Goal: Communication & Community: Answer question/provide support

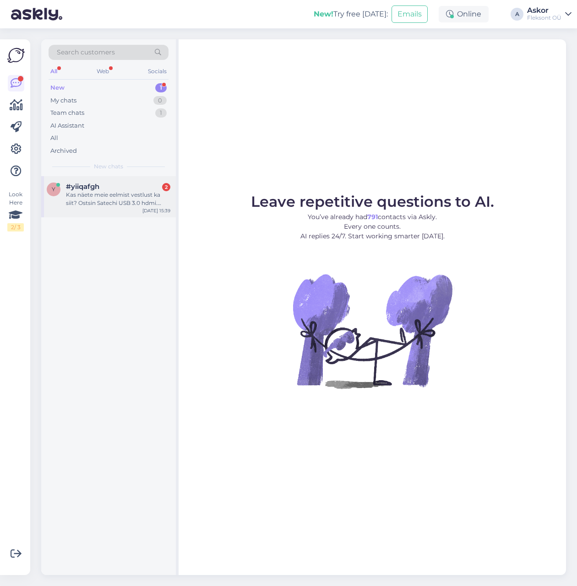
click at [116, 190] on div "#yiiqafgh 2" at bounding box center [118, 187] width 104 height 8
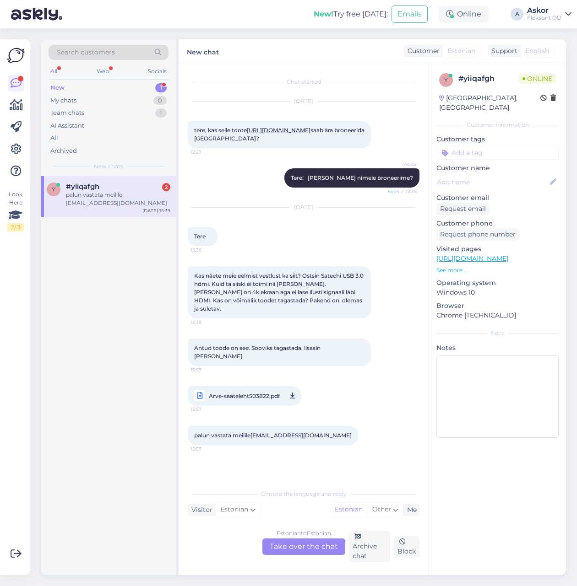
click at [265, 402] on span "Arve-saateleht503822.pdf" at bounding box center [244, 395] width 71 height 11
click at [457, 266] on p "See more ..." at bounding box center [497, 270] width 122 height 8
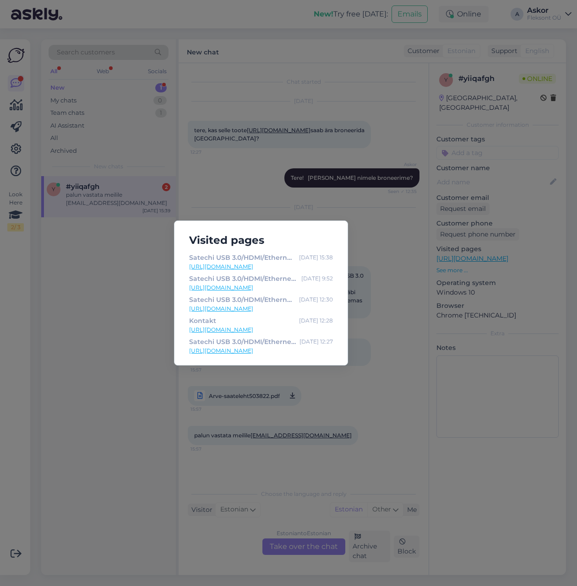
click at [383, 411] on div "Visited pages Satechi USB 3.0/HDMI/Ethernet adapter - 99.00 Sep 1 15:38 https:/…" at bounding box center [288, 293] width 577 height 586
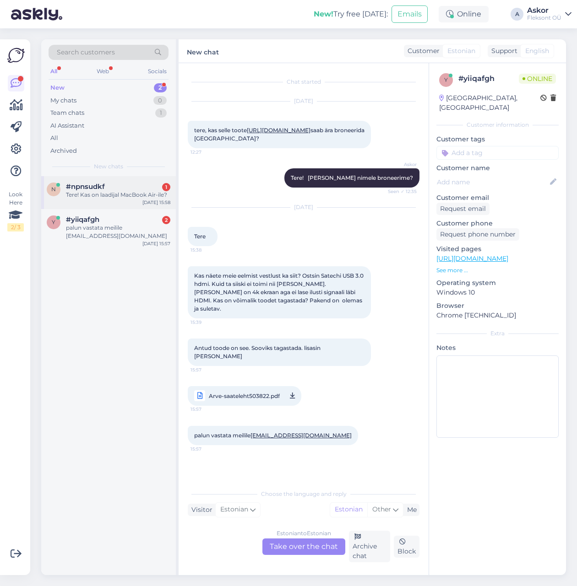
click at [105, 200] on div "n #npnsudkf 1 Tere! Kas on laadijal MacBook Air-ile? Sep 1 15:58" at bounding box center [108, 192] width 135 height 33
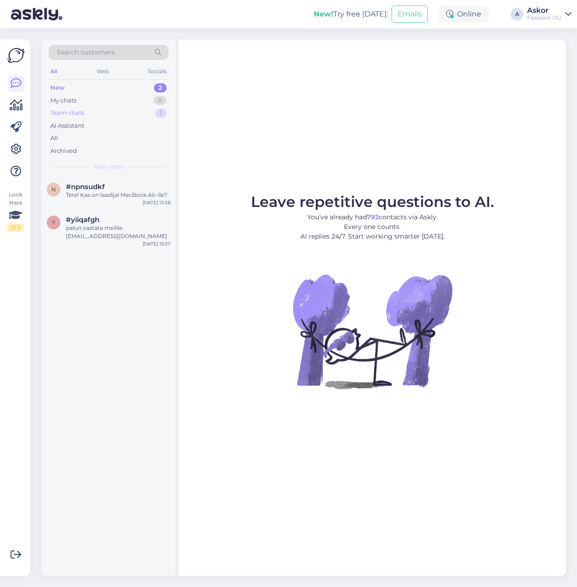
click at [114, 110] on div "Team chats 1" at bounding box center [109, 113] width 120 height 13
click at [101, 201] on div "l #luez8zmy [EMAIL_ADDRESS][DOMAIN_NAME] tel. [PHONE_NUMBER] [DATE] 14:16" at bounding box center [108, 196] width 135 height 41
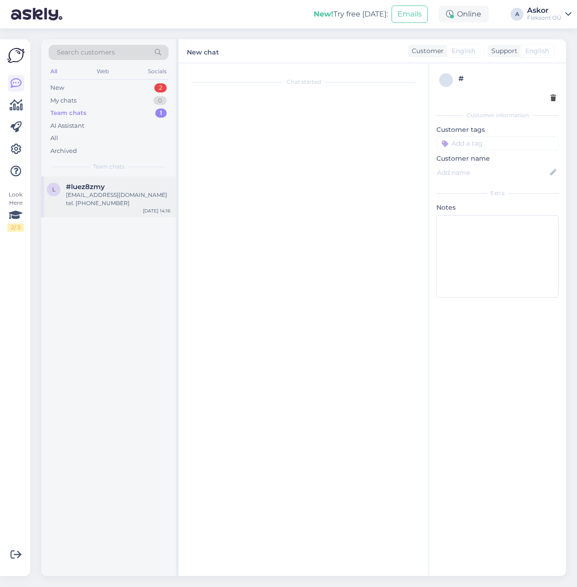
scroll to position [891, 0]
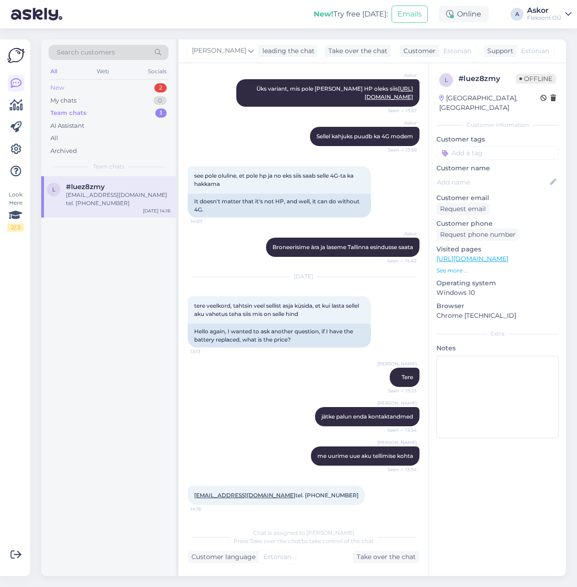
click at [92, 90] on div "New 2" at bounding box center [109, 87] width 120 height 13
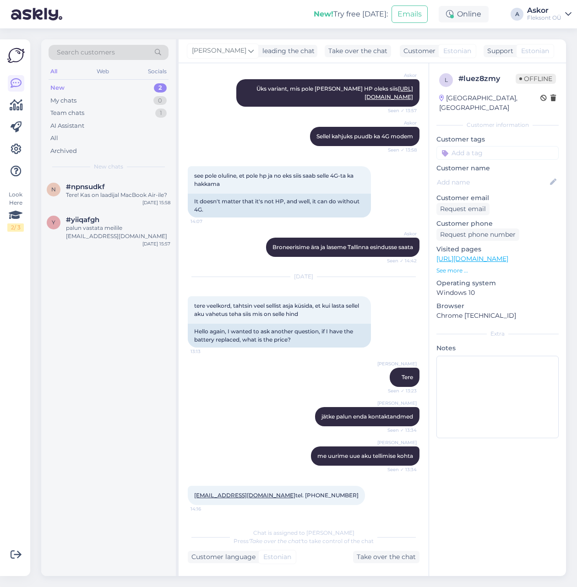
click at [97, 82] on div "New 2" at bounding box center [109, 87] width 120 height 13
click at [112, 195] on div "või [PERSON_NAME] paremat, mida soovitate?" at bounding box center [118, 199] width 104 height 16
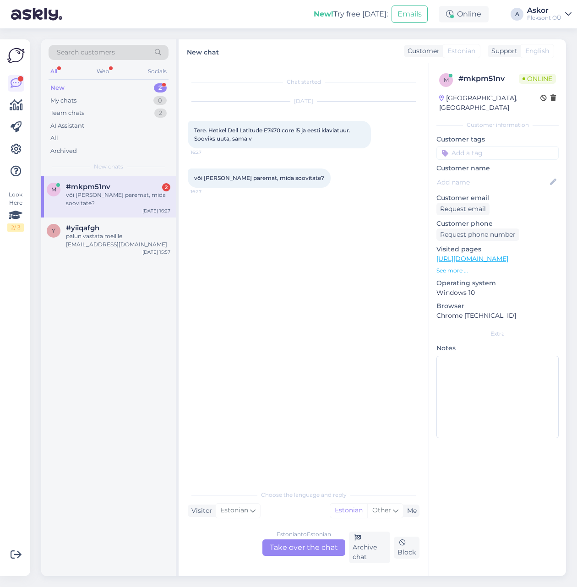
drag, startPoint x: 67, startPoint y: 220, endPoint x: 172, endPoint y: 259, distance: 112.0
click at [67, 224] on span "#yiiqafgh" at bounding box center [82, 228] width 33 height 8
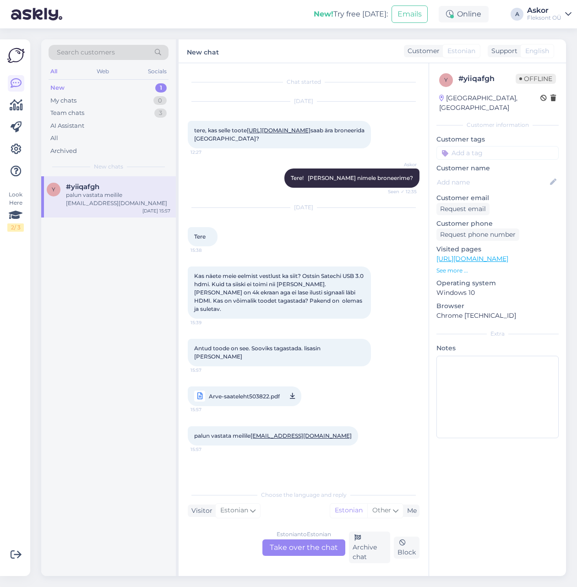
click at [248, 402] on span "Arve-saateleht503822.pdf" at bounding box center [244, 395] width 71 height 11
drag, startPoint x: 252, startPoint y: 444, endPoint x: 322, endPoint y: 443, distance: 70.1
click at [322, 444] on div "palun vastata meilile [EMAIL_ADDRESS][DOMAIN_NAME] 15:57" at bounding box center [273, 435] width 170 height 19
copy span "[EMAIL_ADDRESS][DOMAIN_NAME]"
click at [368, 554] on div "Archive chat" at bounding box center [369, 547] width 41 height 32
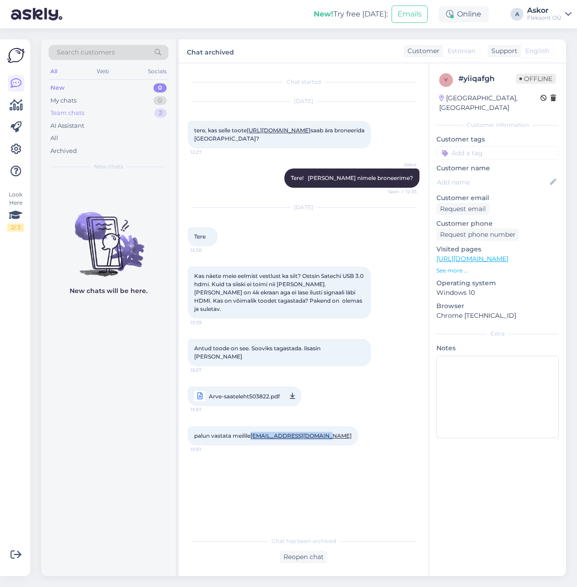
click at [123, 107] on div "Team chats 2" at bounding box center [109, 113] width 120 height 13
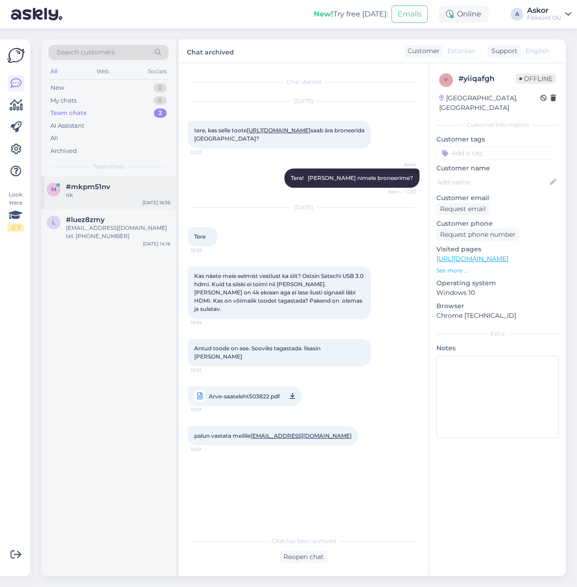
click at [118, 187] on div "#mkpm51nv" at bounding box center [118, 187] width 104 height 8
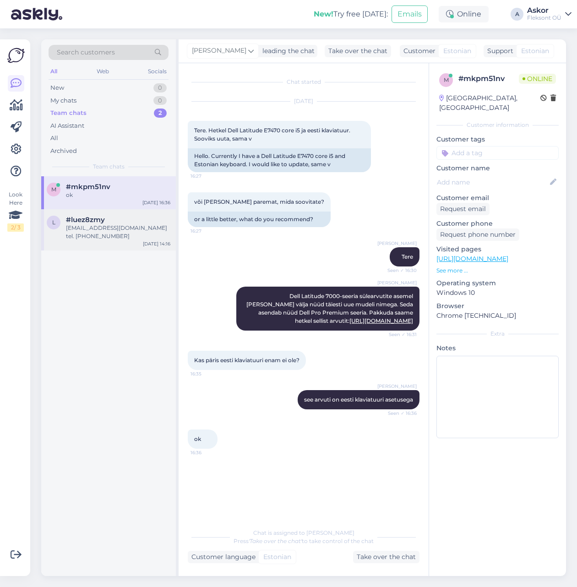
click at [101, 227] on div "[EMAIL_ADDRESS][DOMAIN_NAME] tel. [PHONE_NUMBER]" at bounding box center [118, 232] width 104 height 16
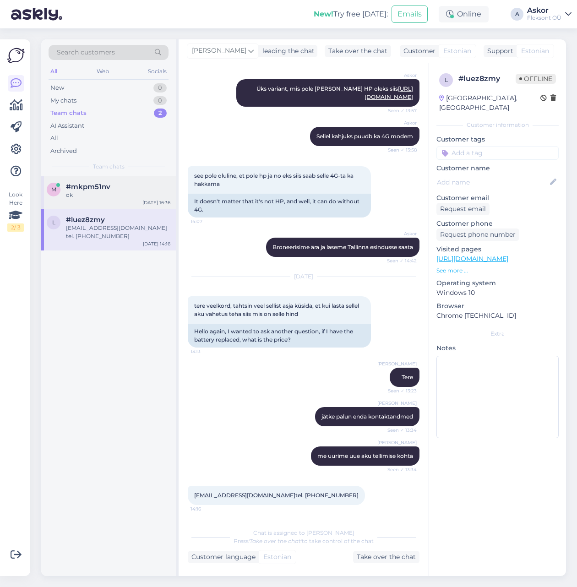
click at [94, 193] on div "ok" at bounding box center [118, 195] width 104 height 8
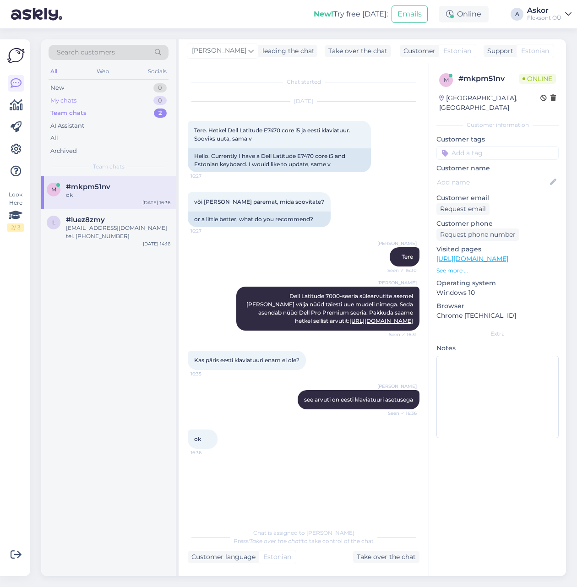
click at [92, 103] on div "My chats 0" at bounding box center [109, 100] width 120 height 13
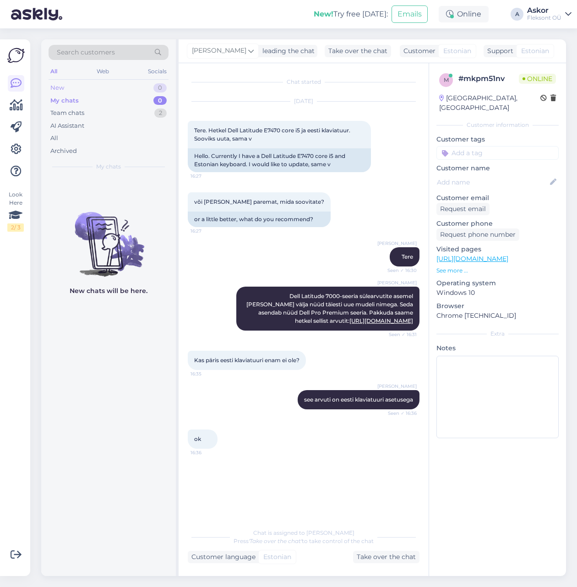
click at [95, 88] on div "New 0" at bounding box center [109, 87] width 120 height 13
click at [98, 133] on div "All" at bounding box center [109, 138] width 120 height 13
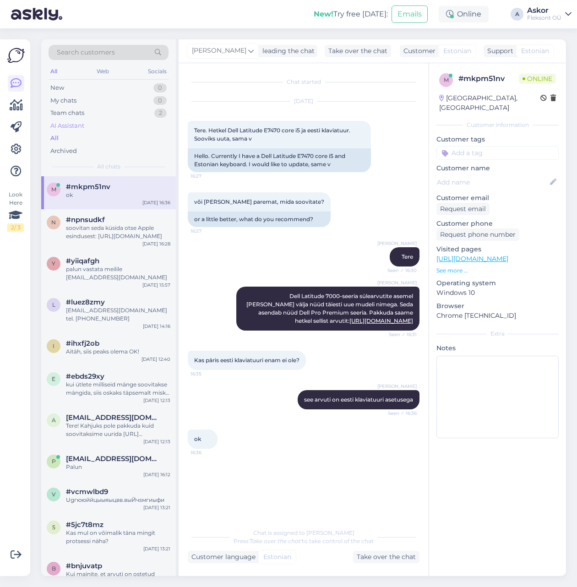
click at [95, 121] on div "AI Assistant" at bounding box center [109, 125] width 120 height 13
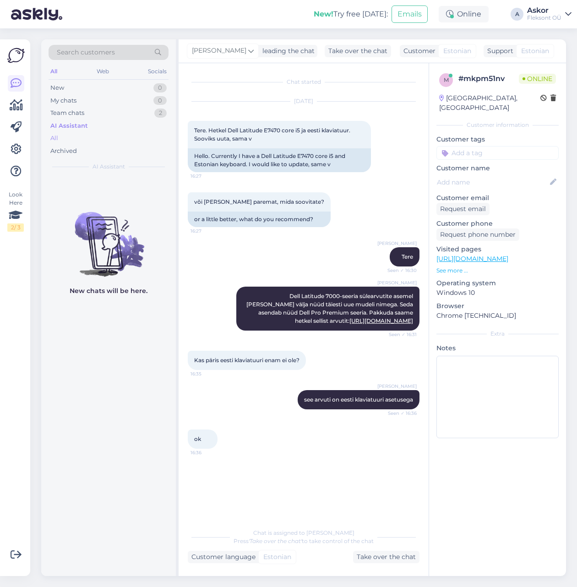
click at [101, 140] on div "All" at bounding box center [109, 138] width 120 height 13
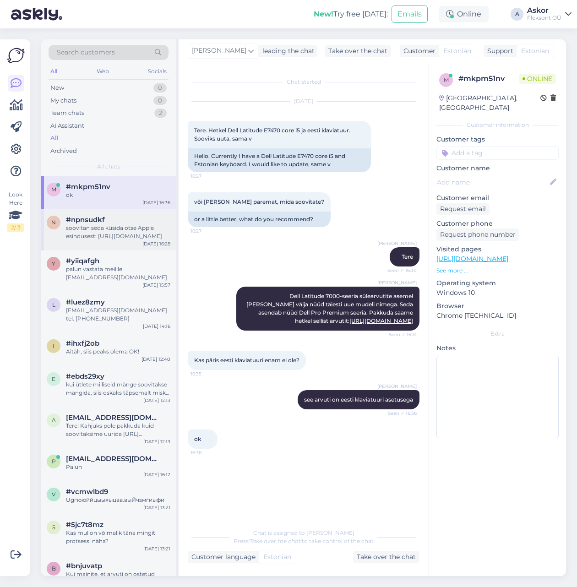
click at [108, 230] on div "soovitan seda küsida otse Apple esindusest: [URL][DOMAIN_NAME]" at bounding box center [118, 232] width 104 height 16
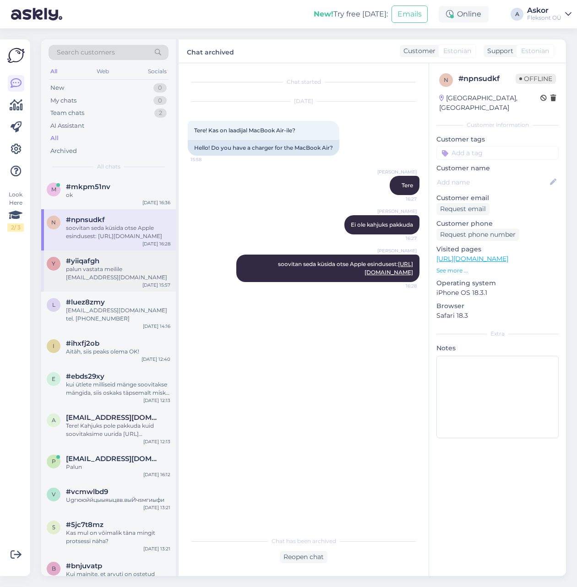
click at [103, 267] on div "palun vastata meilile [EMAIL_ADDRESS][DOMAIN_NAME]" at bounding box center [118, 273] width 104 height 16
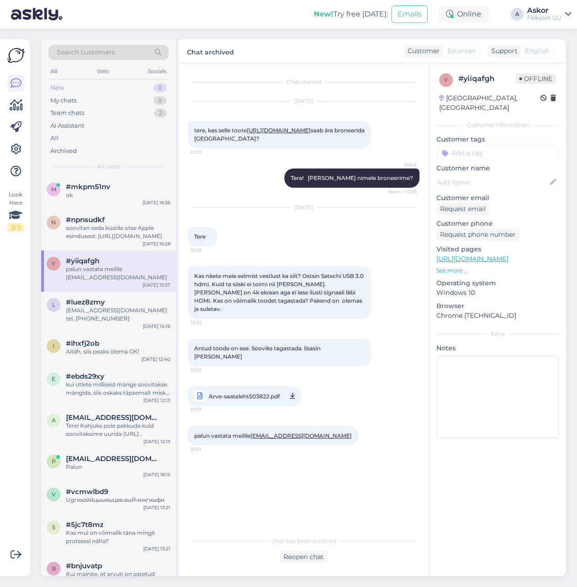
click at [108, 93] on div "New 0" at bounding box center [109, 87] width 120 height 13
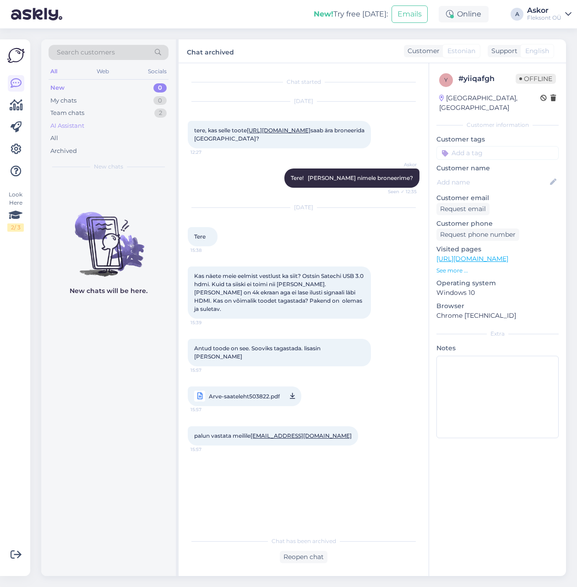
click at [98, 124] on div "AI Assistant" at bounding box center [109, 125] width 120 height 13
click at [98, 119] on div "AI Assistant" at bounding box center [109, 125] width 120 height 13
click at [98, 116] on div "Team chats 2" at bounding box center [109, 113] width 120 height 13
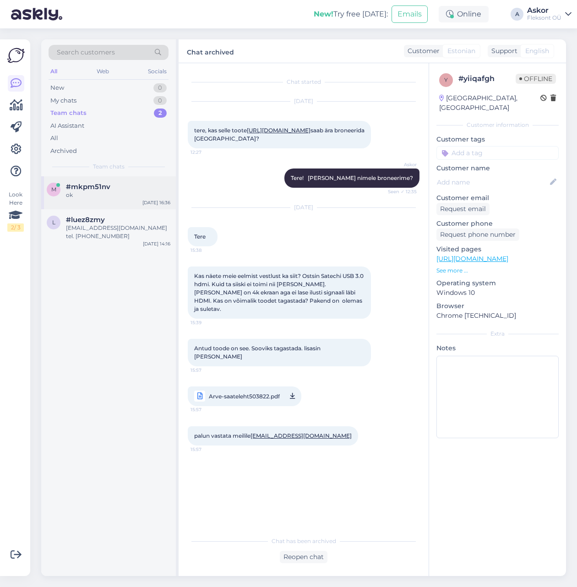
click at [94, 204] on div "m #mkpm51nv ok [DATE] 16:36" at bounding box center [108, 192] width 135 height 33
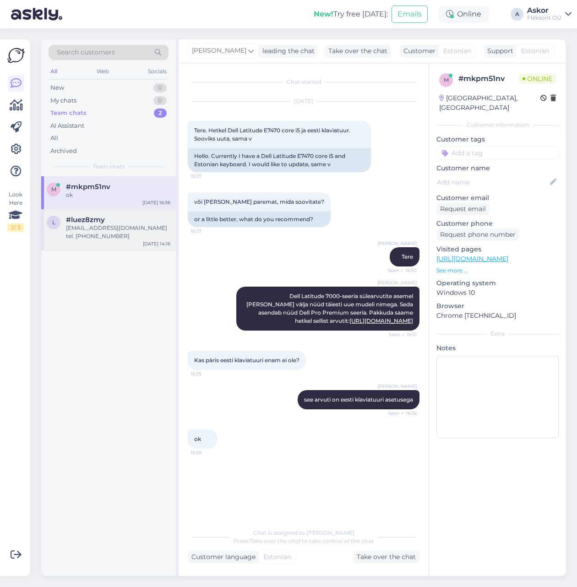
click at [104, 218] on span "#luez8zmy" at bounding box center [85, 220] width 39 height 8
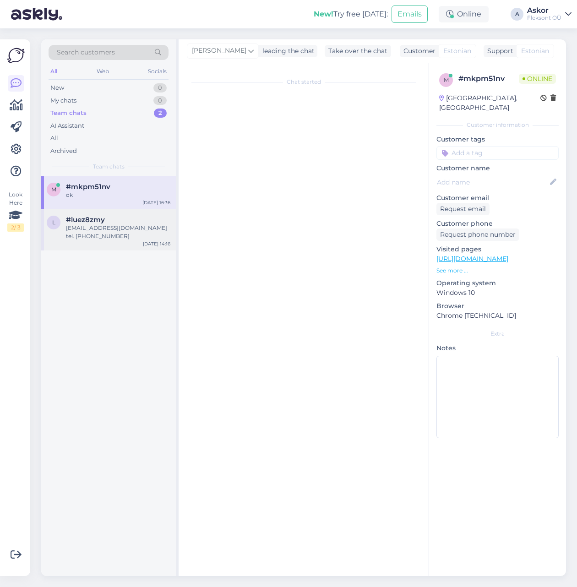
scroll to position [891, 0]
